Goal: Information Seeking & Learning: Find specific fact

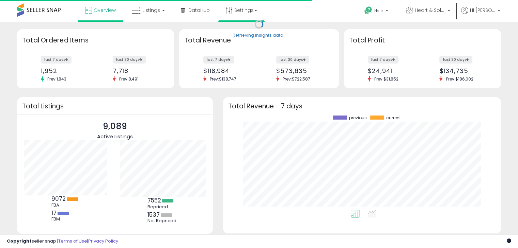
scroll to position [94, 264]
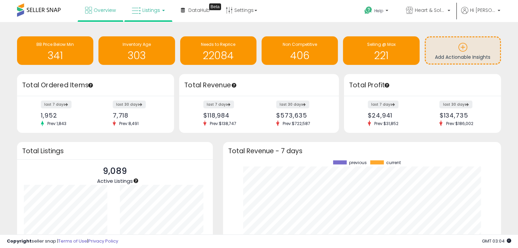
click at [150, 10] on span "Listings" at bounding box center [151, 10] width 18 height 7
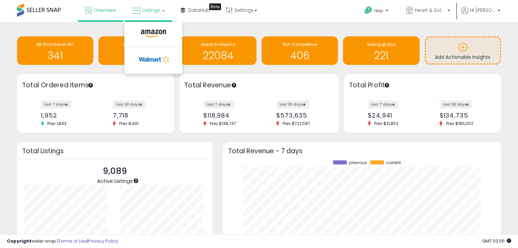
click at [150, 10] on span "Listings" at bounding box center [151, 10] width 18 height 7
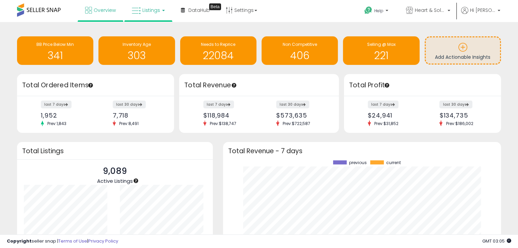
click at [153, 8] on span "Listings" at bounding box center [151, 10] width 18 height 7
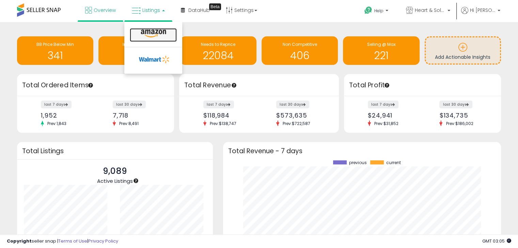
click at [160, 32] on icon at bounding box center [154, 33] width 30 height 9
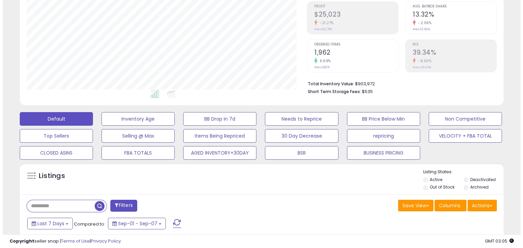
scroll to position [139, 280]
click at [58, 202] on input "text" at bounding box center [58, 206] width 68 height 12
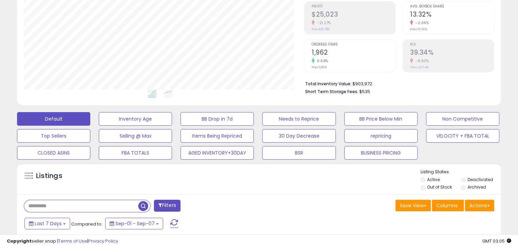
paste input "**********"
type input "**********"
drag, startPoint x: 78, startPoint y: 206, endPoint x: 0, endPoint y: 196, distance: 78.2
click at [68, 203] on input "text" at bounding box center [81, 206] width 114 height 12
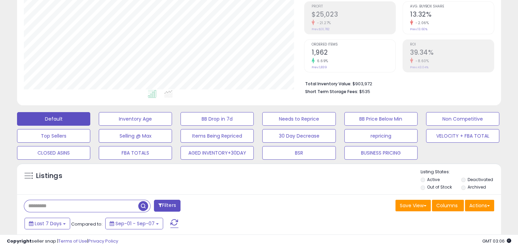
paste input "**********"
click at [141, 207] on span "button" at bounding box center [143, 206] width 10 height 10
click at [108, 205] on input "**********" at bounding box center [81, 206] width 114 height 12
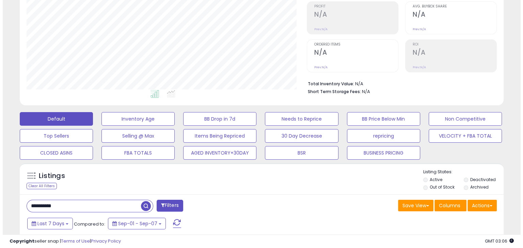
scroll to position [170, 0]
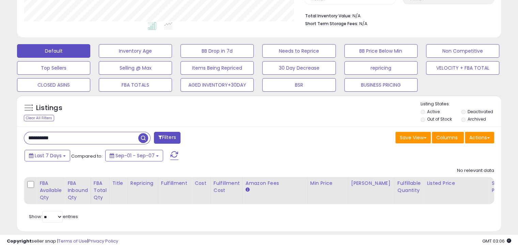
click at [144, 140] on span "button" at bounding box center [143, 138] width 10 height 10
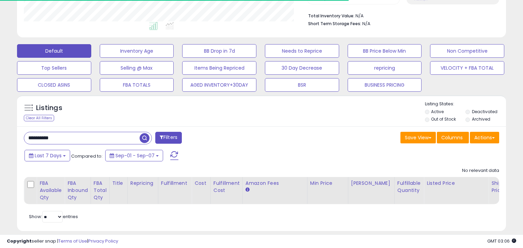
scroll to position [340188, 340047]
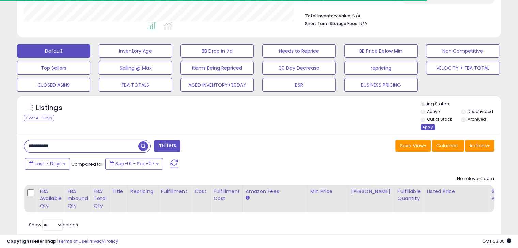
click at [427, 128] on div "Apply" at bounding box center [427, 127] width 14 height 6
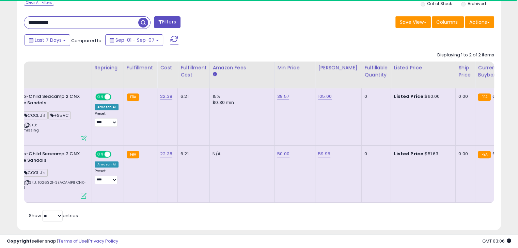
scroll to position [0, 0]
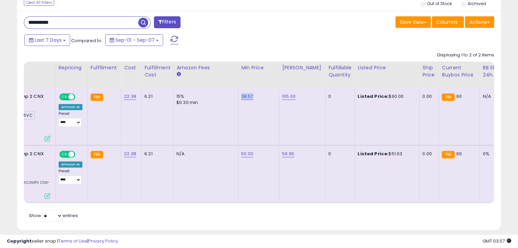
drag, startPoint x: 252, startPoint y: 97, endPoint x: 238, endPoint y: 97, distance: 14.6
click at [238, 97] on td "38.57" at bounding box center [258, 116] width 41 height 57
copy link "38.57"
drag, startPoint x: 62, startPoint y: 18, endPoint x: 10, endPoint y: 19, distance: 52.8
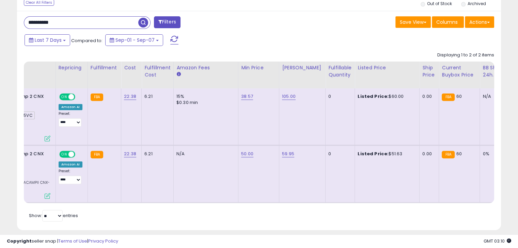
paste input "text"
click at [144, 22] on span "button" at bounding box center [143, 23] width 10 height 10
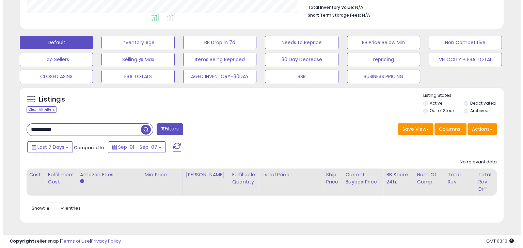
scroll to position [139, 280]
drag, startPoint x: 79, startPoint y: 121, endPoint x: 0, endPoint y: 121, distance: 78.6
click at [0, 121] on div "**********" at bounding box center [259, 45] width 518 height 405
click at [143, 125] on span "button" at bounding box center [143, 130] width 10 height 10
drag, startPoint x: 74, startPoint y: 121, endPoint x: 0, endPoint y: 119, distance: 73.5
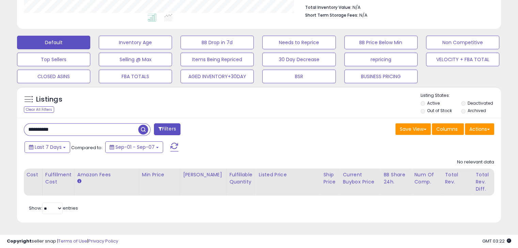
click at [0, 119] on div "**********" at bounding box center [259, 45] width 518 height 405
paste input "text"
click at [144, 125] on span "button" at bounding box center [143, 130] width 10 height 10
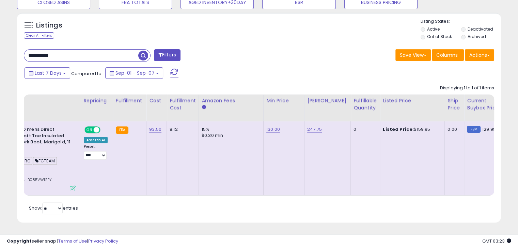
scroll to position [0, 228]
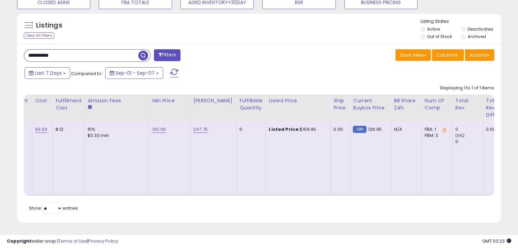
drag, startPoint x: 308, startPoint y: 124, endPoint x: 293, endPoint y: 123, distance: 15.0
click at [293, 127] on div "Listed Price: $159.95" at bounding box center [297, 130] width 56 height 6
copy div "159.95"
drag, startPoint x: 67, startPoint y: 48, endPoint x: 0, endPoint y: 48, distance: 66.7
click at [0, 48] on div "**********" at bounding box center [259, 8] width 518 height 479
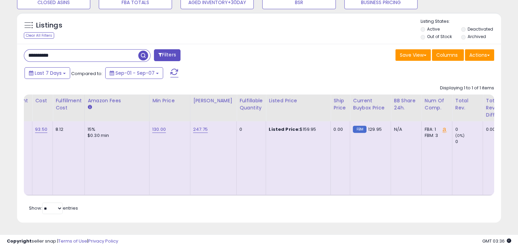
paste input "text"
type input "**********"
click at [143, 51] on span "button" at bounding box center [143, 56] width 10 height 10
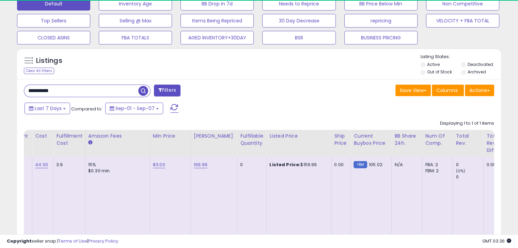
scroll to position [139, 280]
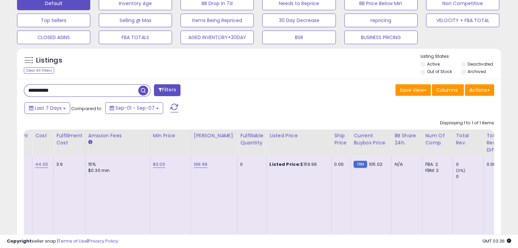
drag, startPoint x: 308, startPoint y: 163, endPoint x: 293, endPoint y: 162, distance: 14.6
click at [293, 162] on div "Listed Price: $159.99" at bounding box center [297, 165] width 56 height 6
copy div "159.99"
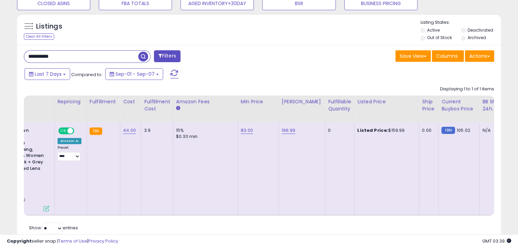
scroll to position [0, 168]
click at [266, 81] on div "Last 7 Days Compared to: Sep-01 - Sep-07" at bounding box center [199, 74] width 353 height 15
click at [321, 68] on div "Last 7 Days Compared to: Sep-01 - Sep-07" at bounding box center [199, 74] width 353 height 15
click at [321, 40] on div "Listings Clear All Filters Listing States:" at bounding box center [259, 30] width 484 height 23
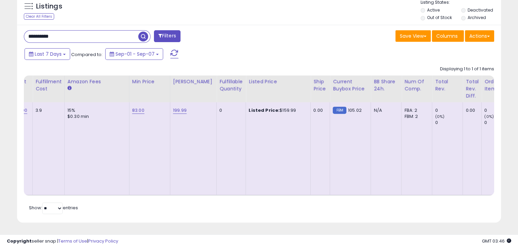
scroll to position [0, 278]
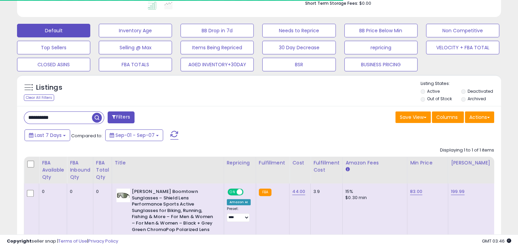
scroll to position [139, 280]
click at [97, 117] on span "button" at bounding box center [97, 118] width 10 height 10
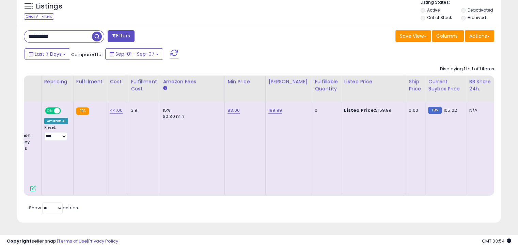
scroll to position [0, 194]
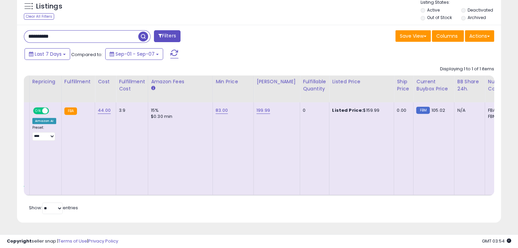
drag, startPoint x: 71, startPoint y: 34, endPoint x: 0, endPoint y: 28, distance: 71.0
paste input "text"
click at [144, 32] on span "button" at bounding box center [143, 37] width 10 height 10
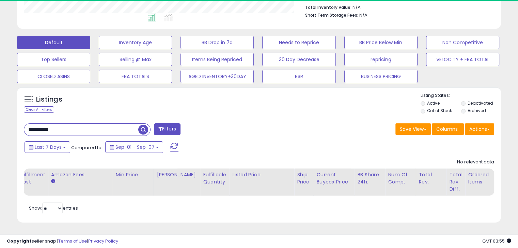
scroll to position [139, 280]
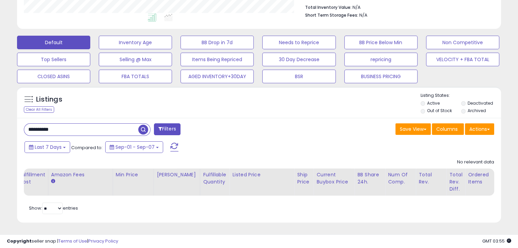
drag, startPoint x: 71, startPoint y: 122, endPoint x: 0, endPoint y: 110, distance: 71.7
click at [0, 110] on div "**********" at bounding box center [259, 45] width 518 height 405
paste input "text"
click at [144, 125] on span "button" at bounding box center [143, 130] width 10 height 10
drag, startPoint x: 27, startPoint y: 120, endPoint x: 0, endPoint y: 118, distance: 27.0
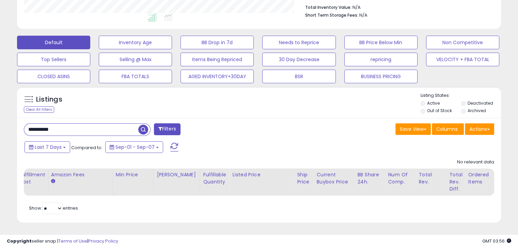
click at [0, 118] on div "**********" at bounding box center [259, 45] width 518 height 405
click at [142, 125] on span "button" at bounding box center [143, 130] width 10 height 10
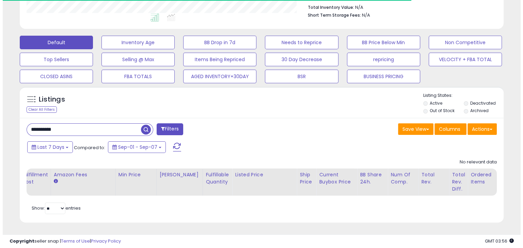
scroll to position [340188, 340047]
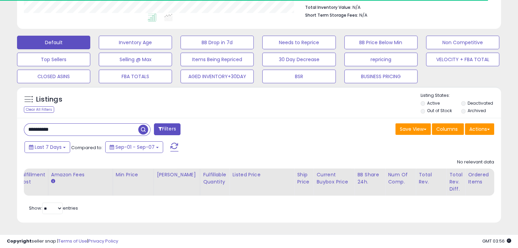
click at [142, 125] on span "button" at bounding box center [143, 130] width 10 height 10
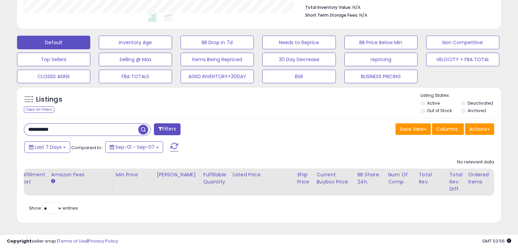
scroll to position [139, 280]
click at [299, 108] on div "Listings Clear All Filters Listing States:" at bounding box center [259, 104] width 484 height 23
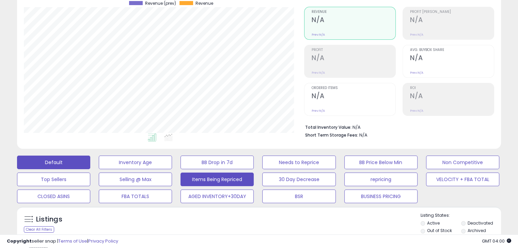
scroll to position [102, 0]
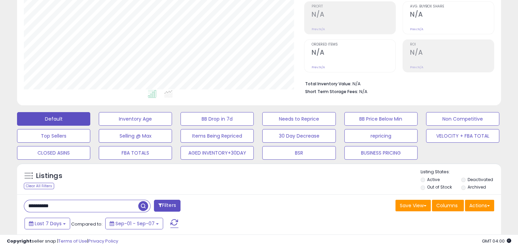
drag, startPoint x: 75, startPoint y: 206, endPoint x: 0, endPoint y: 206, distance: 74.9
click at [0, 206] on div "**********" at bounding box center [259, 122] width 518 height 405
paste input "text"
click at [145, 205] on span "button" at bounding box center [143, 206] width 10 height 10
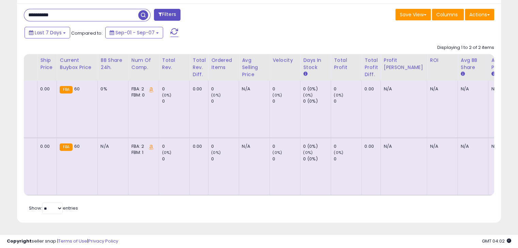
scroll to position [0, 0]
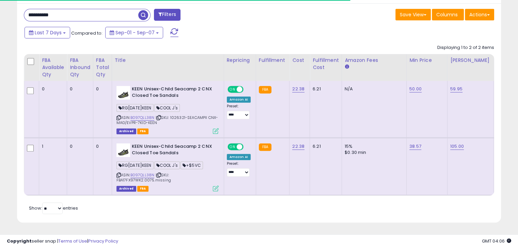
drag, startPoint x: 66, startPoint y: 10, endPoint x: 7, endPoint y: 8, distance: 58.6
click at [139, 12] on span "button" at bounding box center [143, 15] width 10 height 10
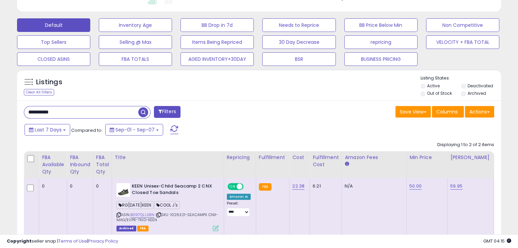
drag, startPoint x: 76, startPoint y: 112, endPoint x: 0, endPoint y: 111, distance: 75.6
click at [0, 111] on div "**********" at bounding box center [259, 86] width 518 height 520
click at [145, 111] on span "button" at bounding box center [143, 113] width 10 height 10
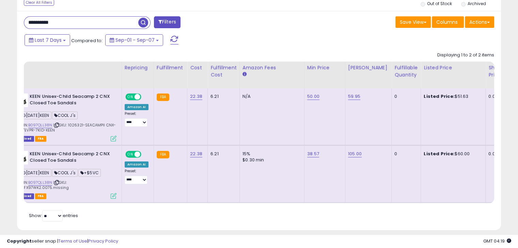
scroll to position [0, 102]
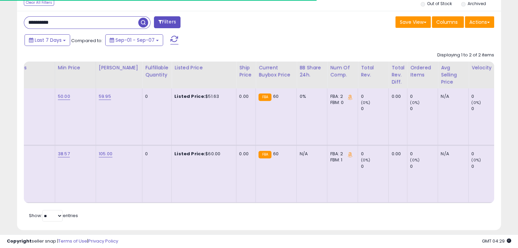
drag, startPoint x: 50, startPoint y: 21, endPoint x: 0, endPoint y: 7, distance: 51.9
paste input "text"
type input "**********"
click at [141, 22] on span "button" at bounding box center [143, 23] width 10 height 10
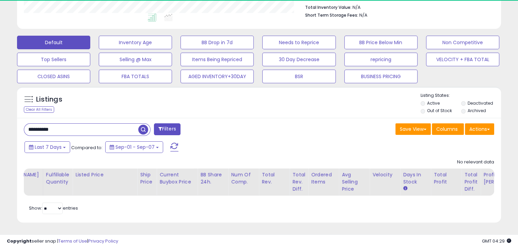
scroll to position [139, 280]
